Goal: Task Accomplishment & Management: Complete application form

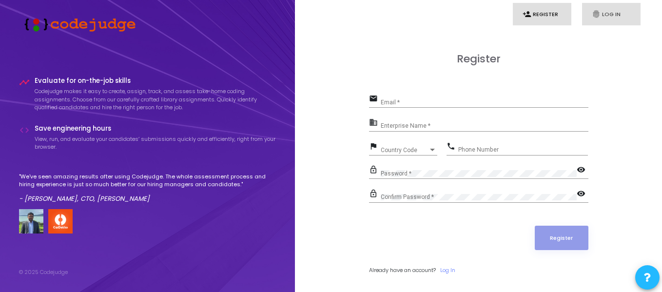
click at [630, 20] on link "fingerprint Log In" at bounding box center [611, 14] width 59 height 23
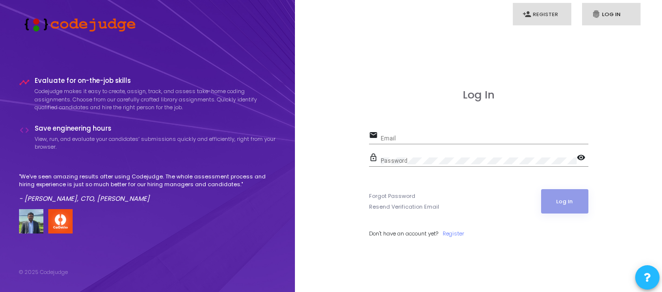
click at [558, 19] on link "person_add Register" at bounding box center [542, 14] width 59 height 23
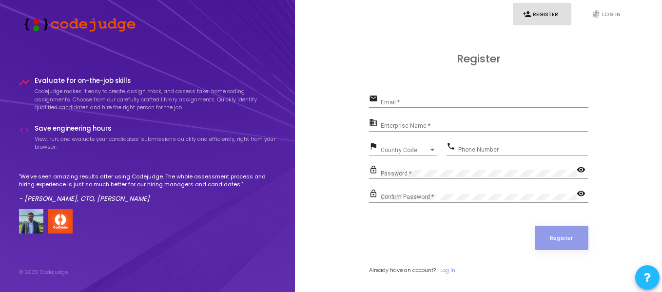
click at [421, 132] on div "business Enterprise Name *" at bounding box center [478, 127] width 219 height 22
click at [423, 130] on div "Enterprise Name *" at bounding box center [485, 124] width 208 height 15
click at [382, 100] on input "Email *" at bounding box center [485, 102] width 208 height 7
